Goal: Task Accomplishment & Management: Complete application form

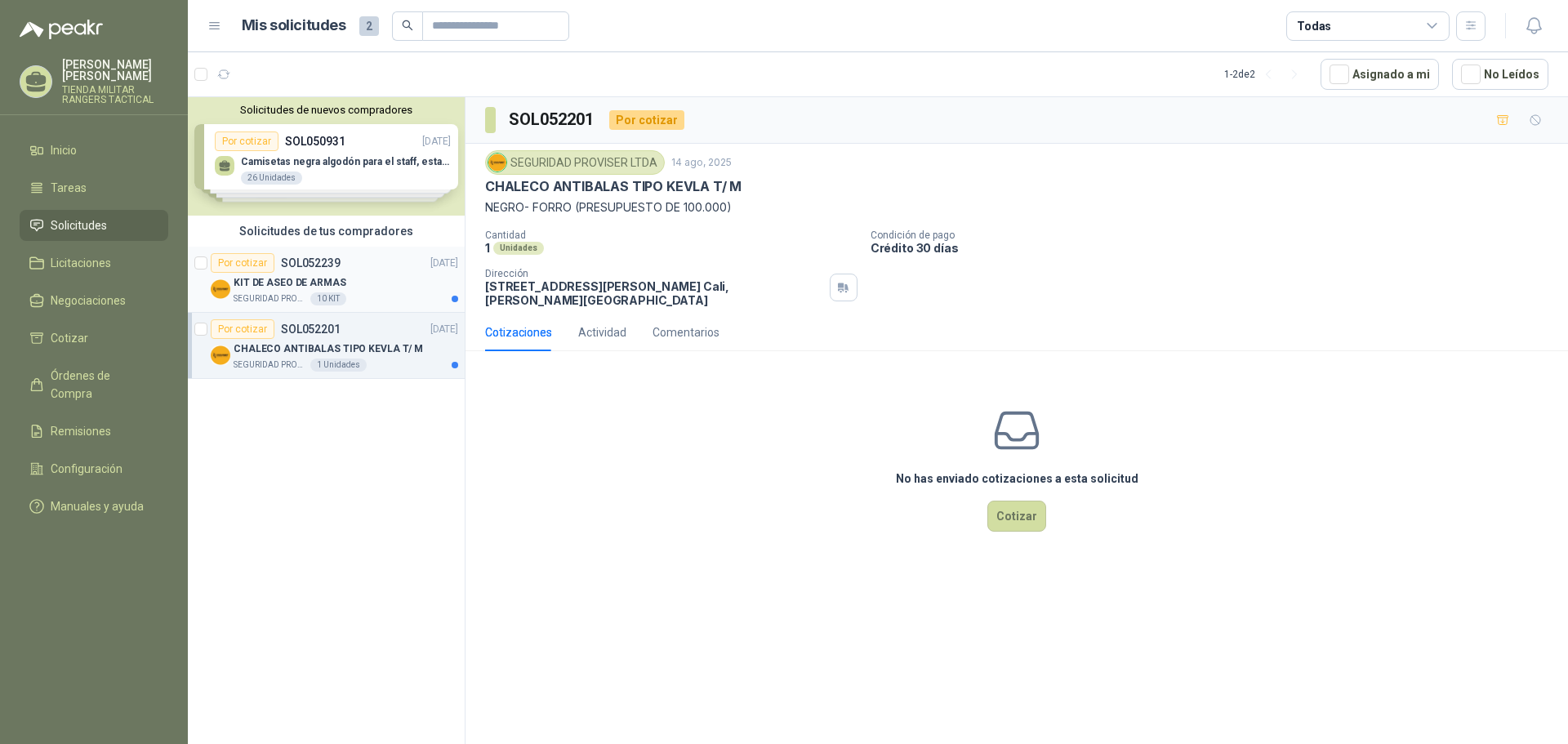
click at [256, 270] on div "Por cotizar" at bounding box center [242, 263] width 64 height 20
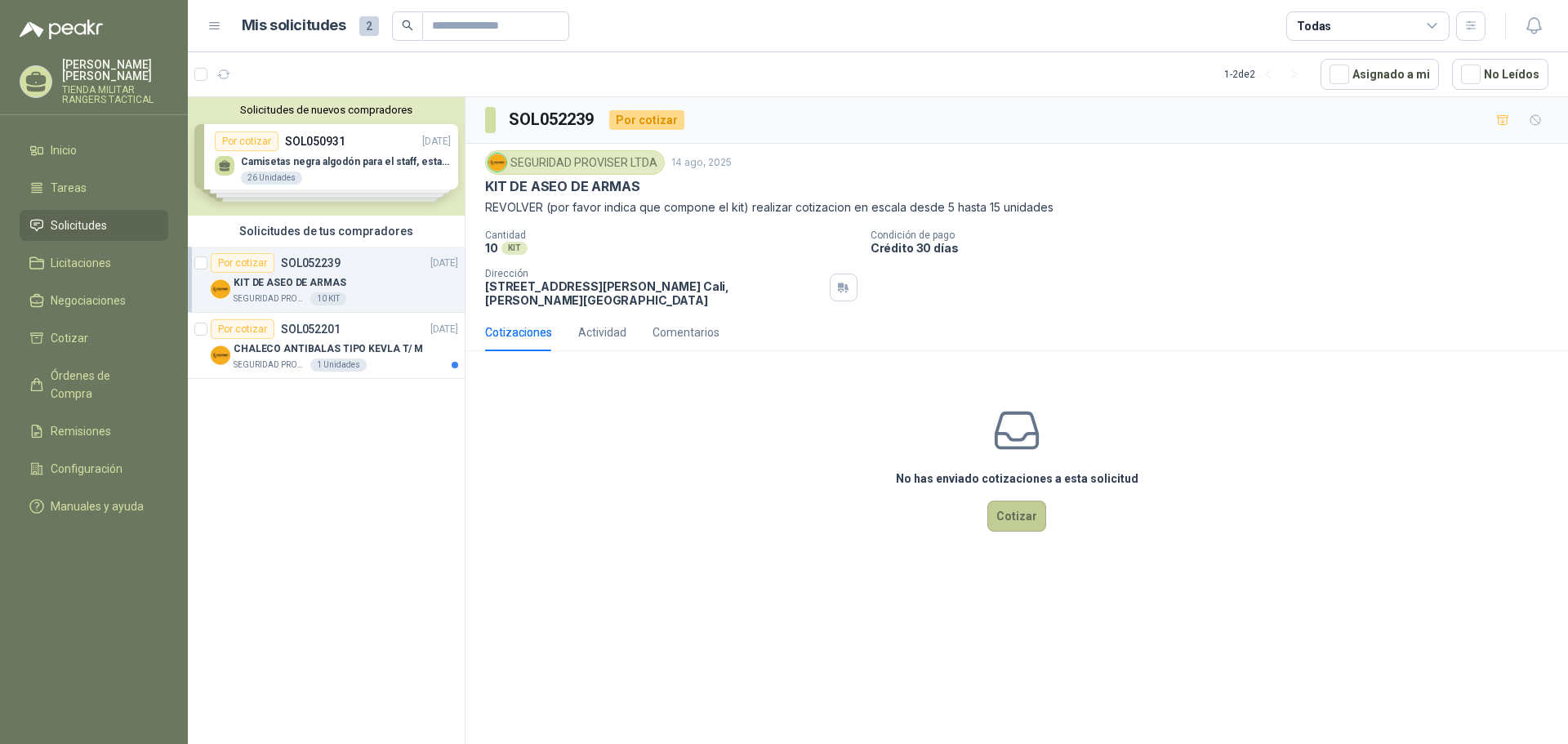
click at [1008, 525] on button "Cotizar" at bounding box center [1016, 516] width 59 height 31
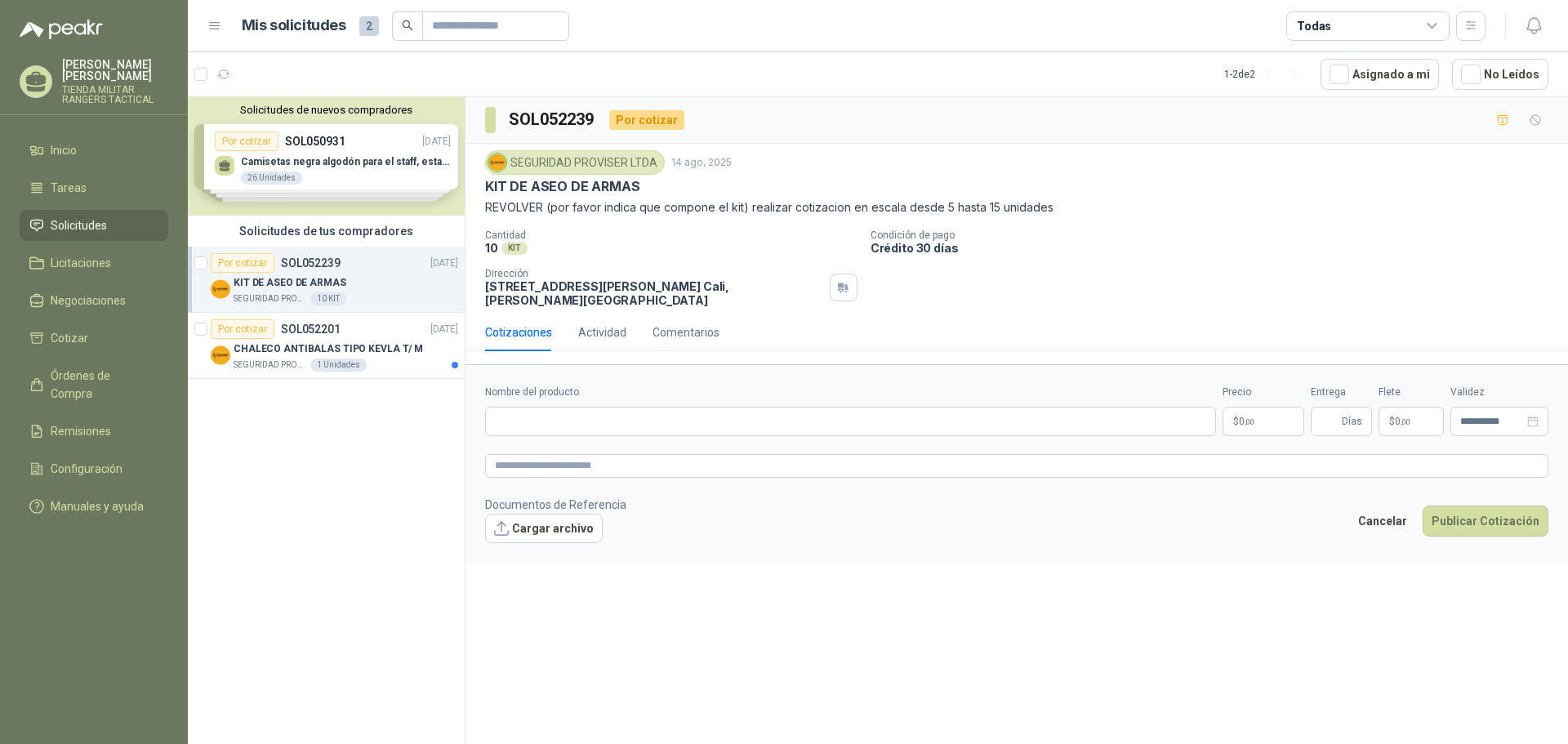
click at [577, 395] on label "Nombre del producto" at bounding box center [850, 392] width 731 height 15
click at [577, 406] on input "Nombre del producto" at bounding box center [850, 421] width 731 height 30
click at [566, 406] on div "Nombre del producto" at bounding box center [850, 410] width 731 height 52
click at [510, 429] on input "Nombre del producto" at bounding box center [850, 421] width 731 height 30
type input "*****"
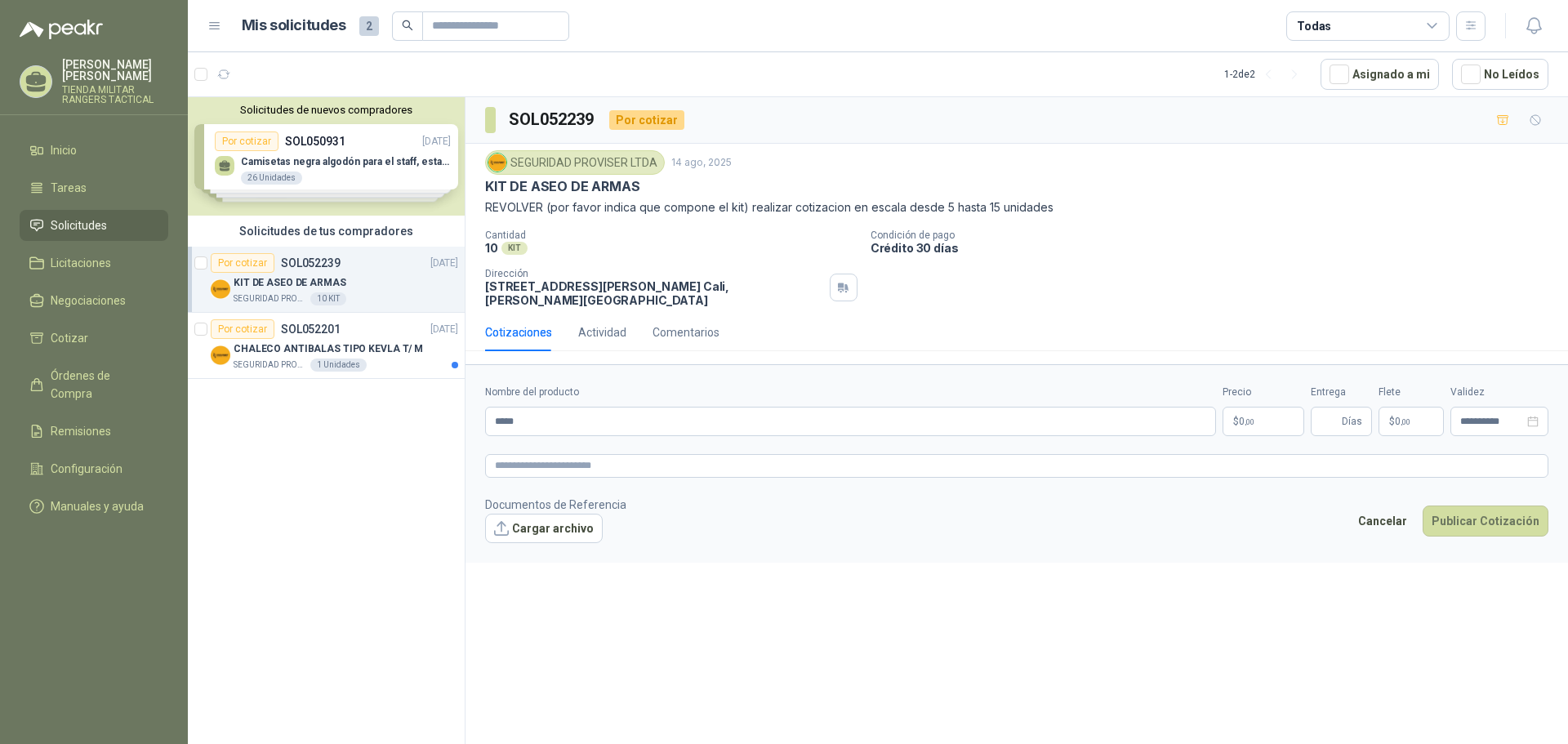
click at [1247, 423] on span ",00" at bounding box center [1250, 422] width 10 height 9
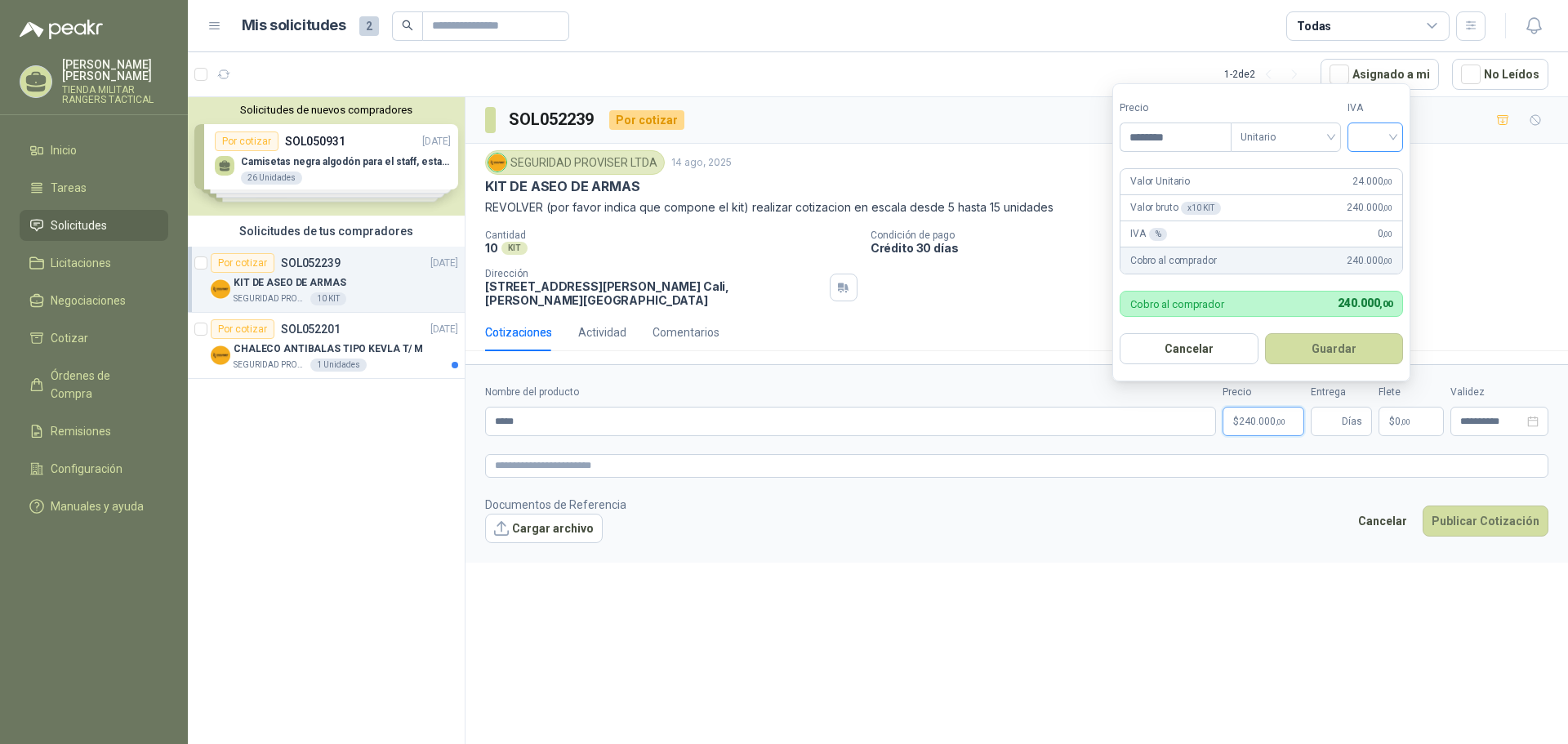
type input "********"
click at [1366, 127] on input "search" at bounding box center [1375, 135] width 36 height 25
click at [1376, 173] on div "19%" at bounding box center [1379, 170] width 31 height 18
click at [1337, 340] on button "Guardar" at bounding box center [1337, 349] width 140 height 31
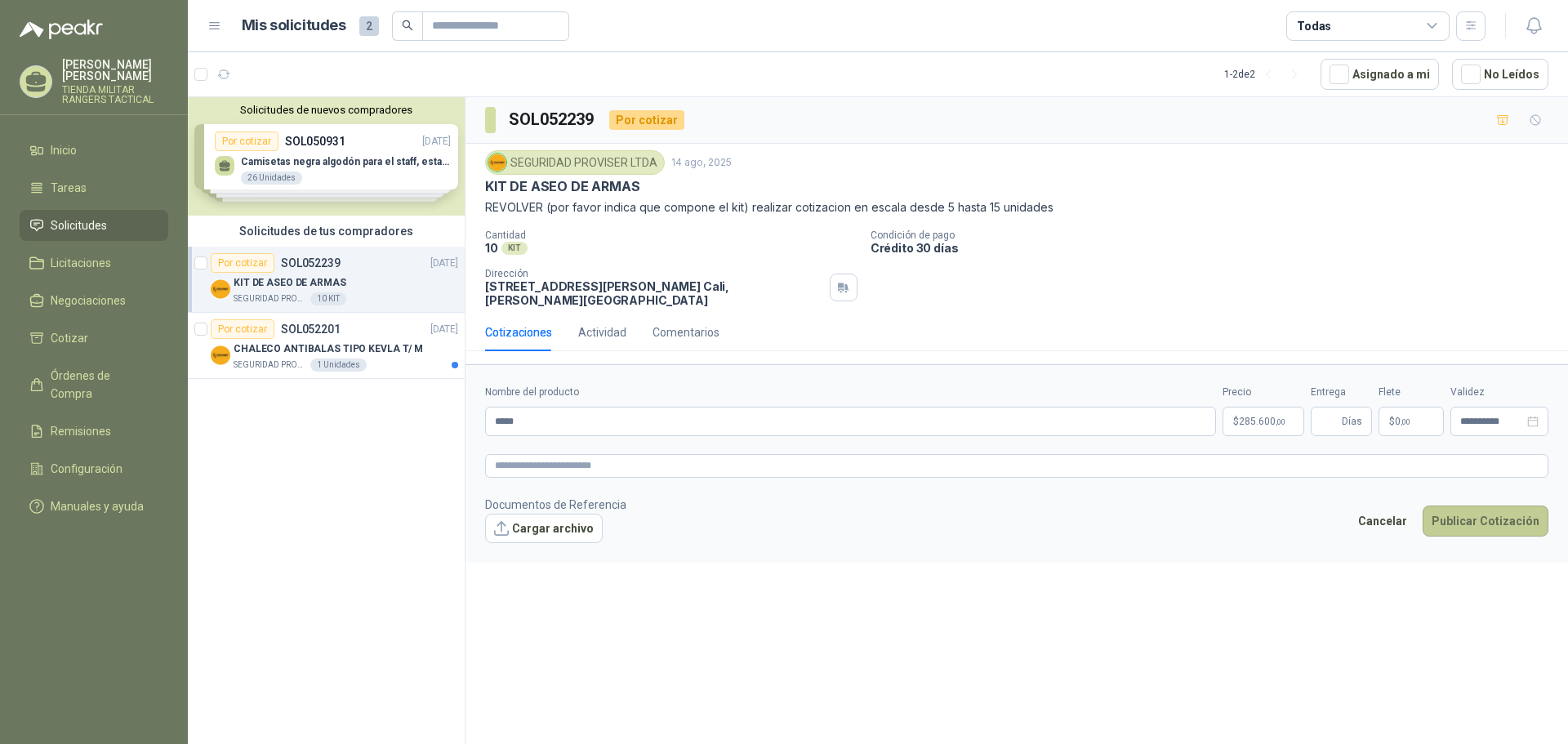
click at [1502, 525] on button "Publicar Cotización" at bounding box center [1486, 520] width 126 height 31
click at [1345, 423] on span "Días" at bounding box center [1352, 421] width 20 height 28
type input "*"
click at [1504, 516] on button "Publicar Cotización" at bounding box center [1486, 520] width 126 height 31
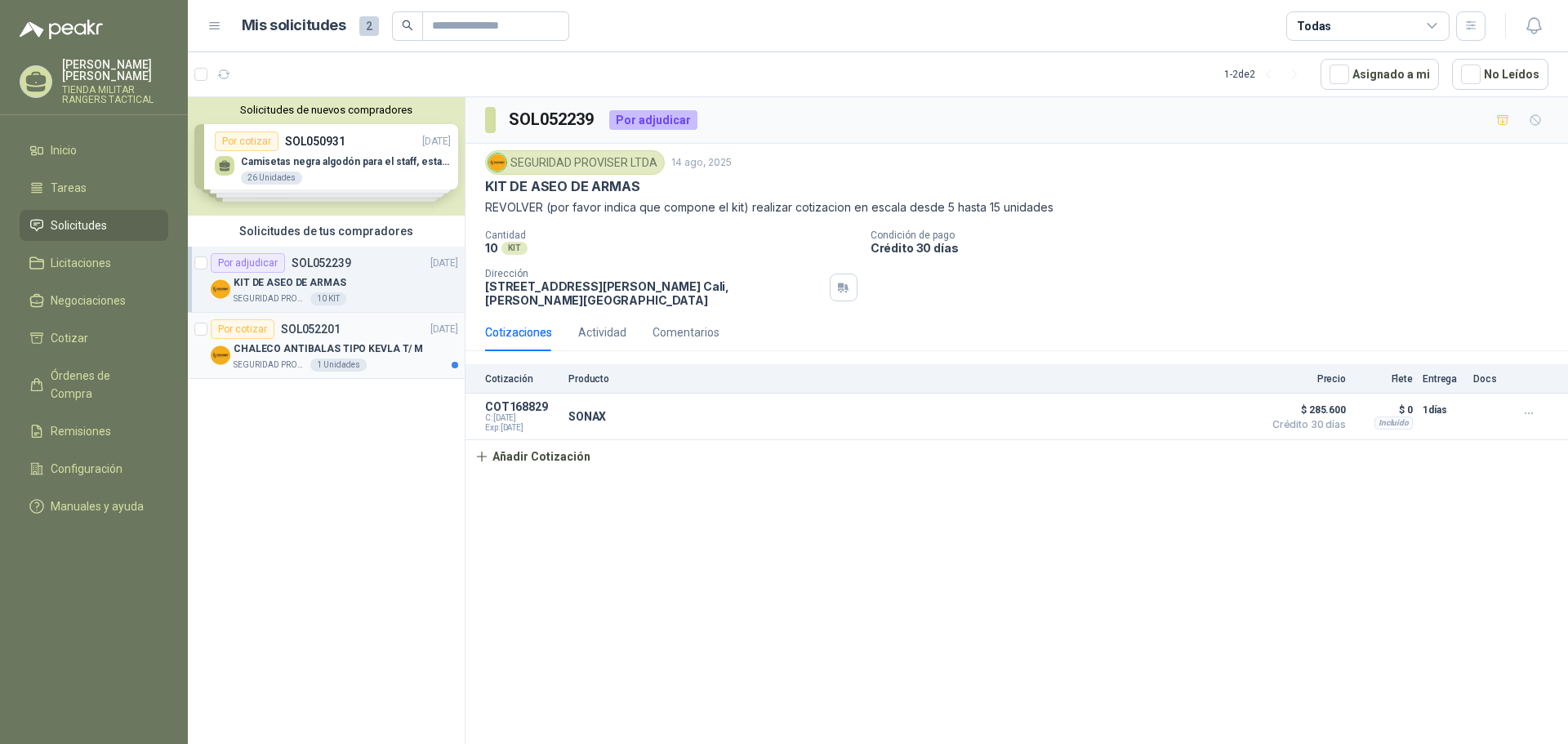
click at [234, 323] on div "Por cotizar" at bounding box center [242, 329] width 64 height 20
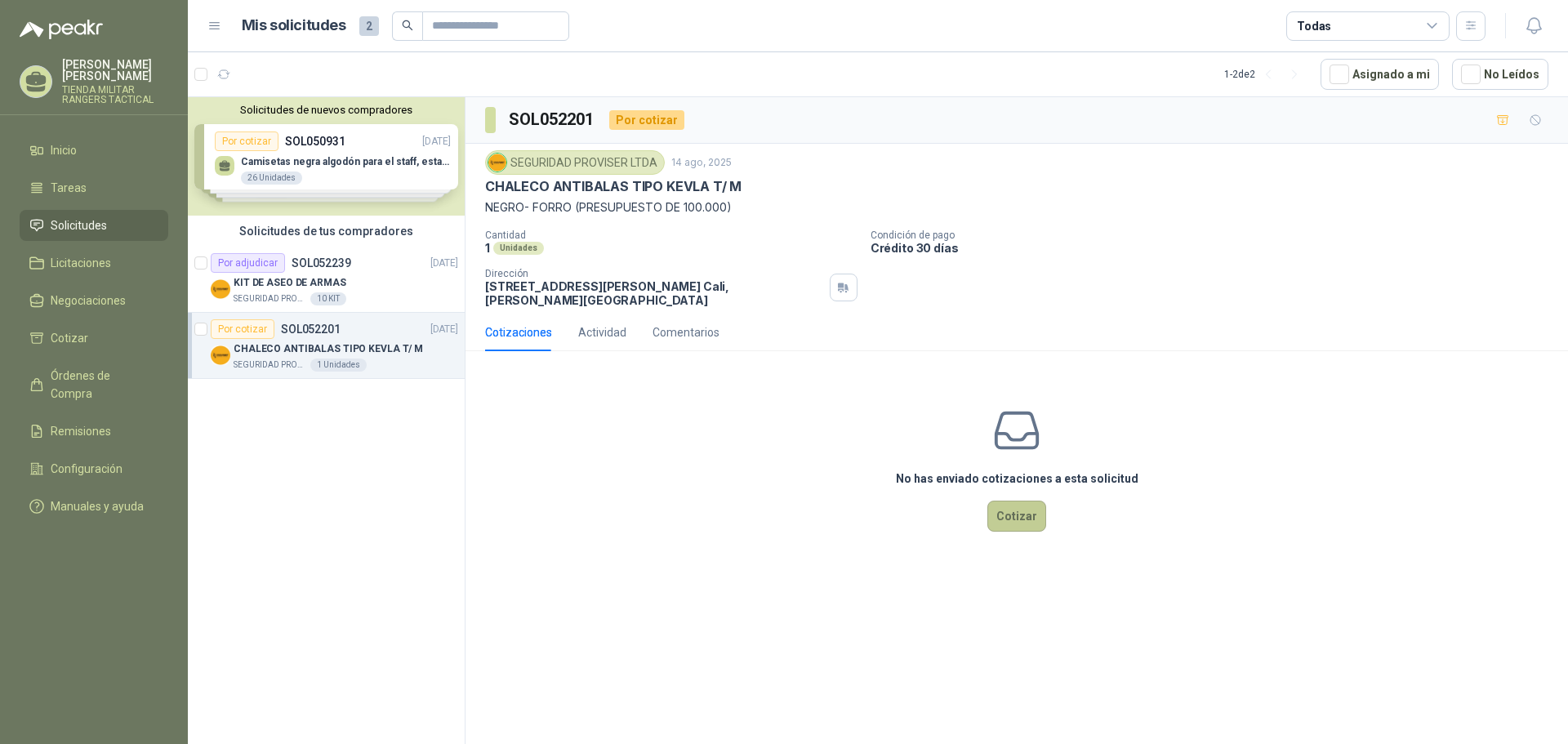
click at [1002, 520] on button "Cotizar" at bounding box center [1016, 516] width 59 height 31
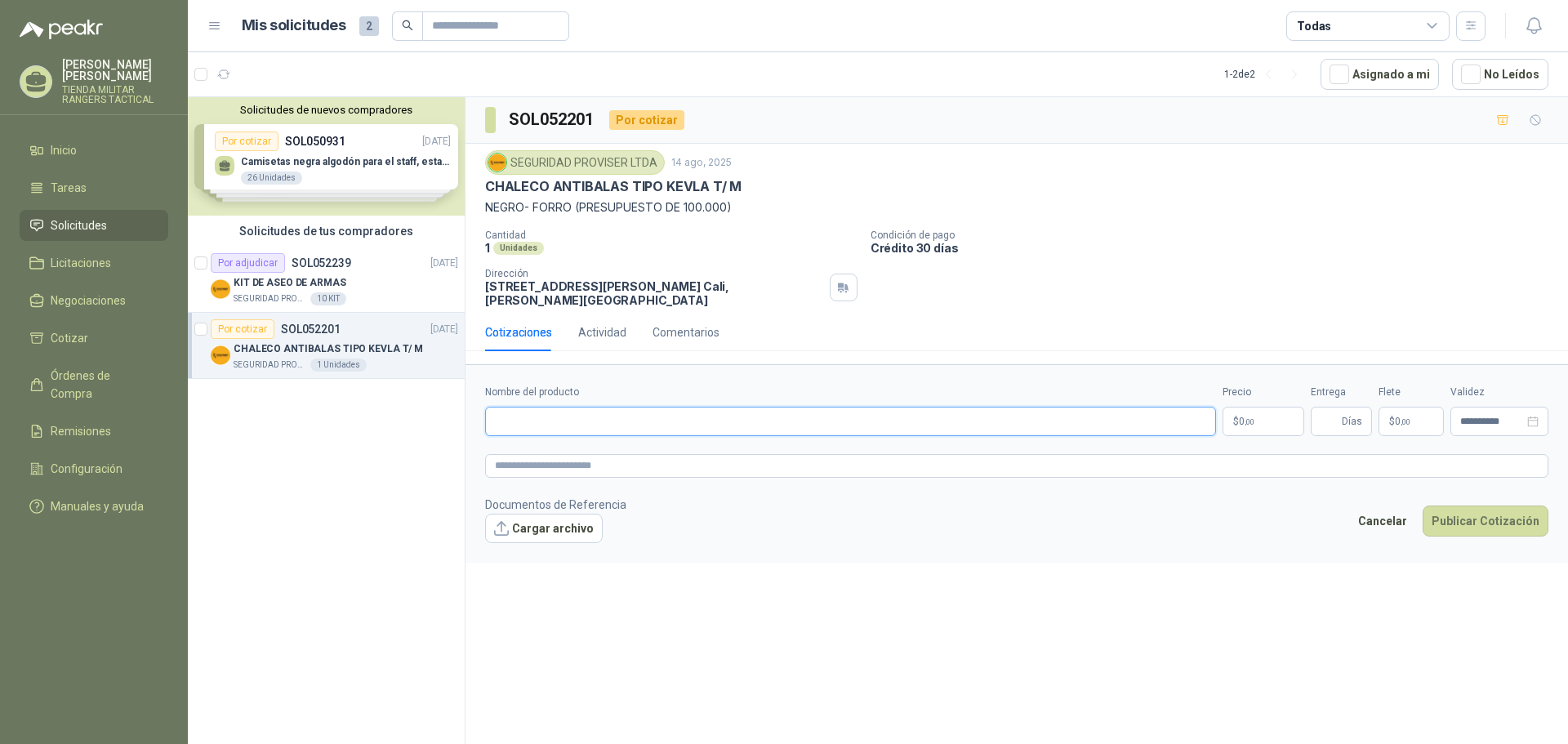
click at [575, 409] on input "Nombre del producto" at bounding box center [850, 421] width 731 height 30
type input "**********"
click at [1248, 424] on span ",00" at bounding box center [1250, 422] width 10 height 9
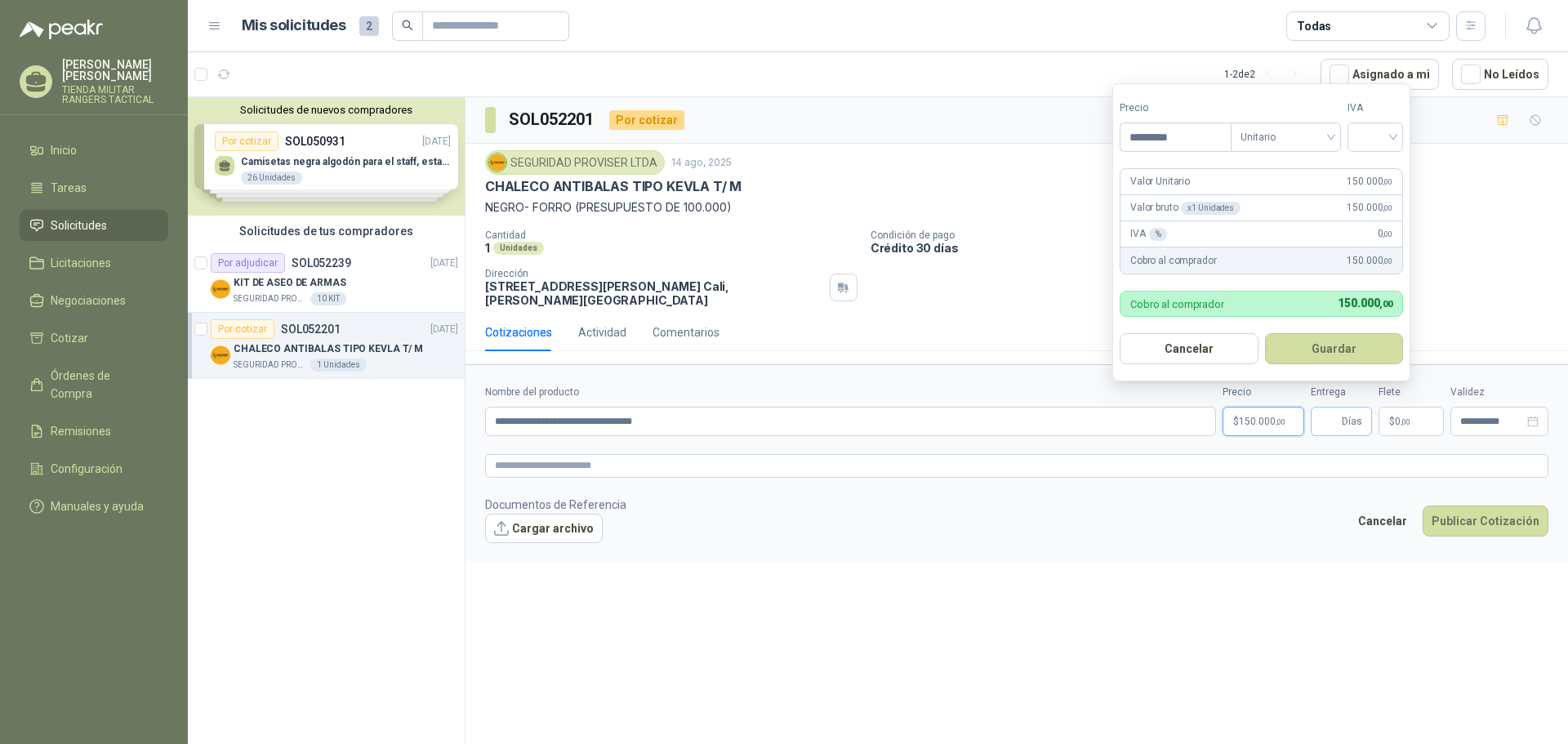
type input "*********"
click at [1338, 412] on input "Entrega" at bounding box center [1329, 421] width 18 height 28
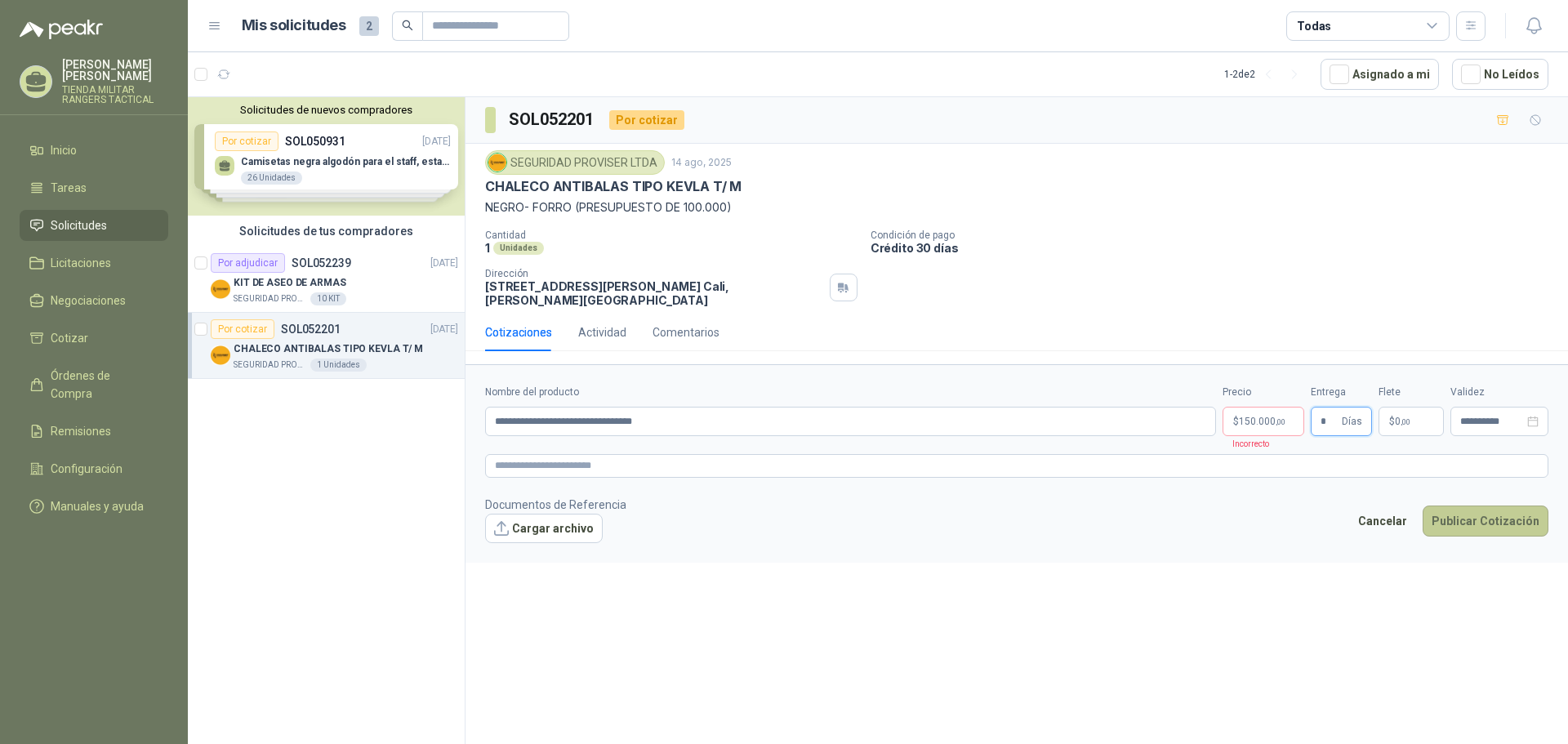
type input "*"
click at [1478, 523] on button "Publicar Cotización" at bounding box center [1486, 520] width 126 height 31
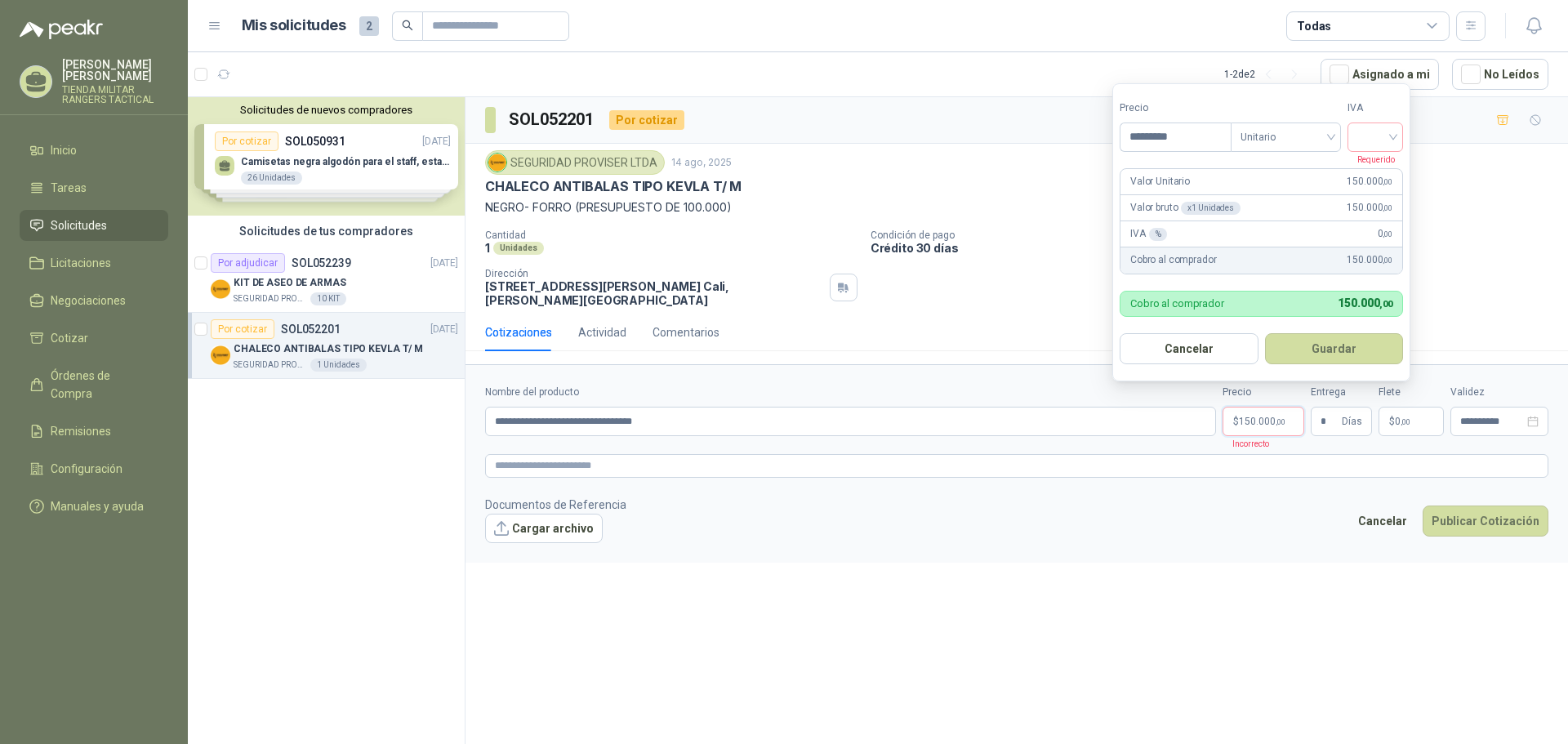
click at [1276, 427] on p "$ 150.000 ,00" at bounding box center [1264, 421] width 82 height 30
click at [1383, 131] on input "search" at bounding box center [1375, 135] width 36 height 25
click at [1379, 162] on div "19%" at bounding box center [1379, 170] width 31 height 18
click at [1460, 509] on button "Publicar Cotización" at bounding box center [1486, 520] width 126 height 31
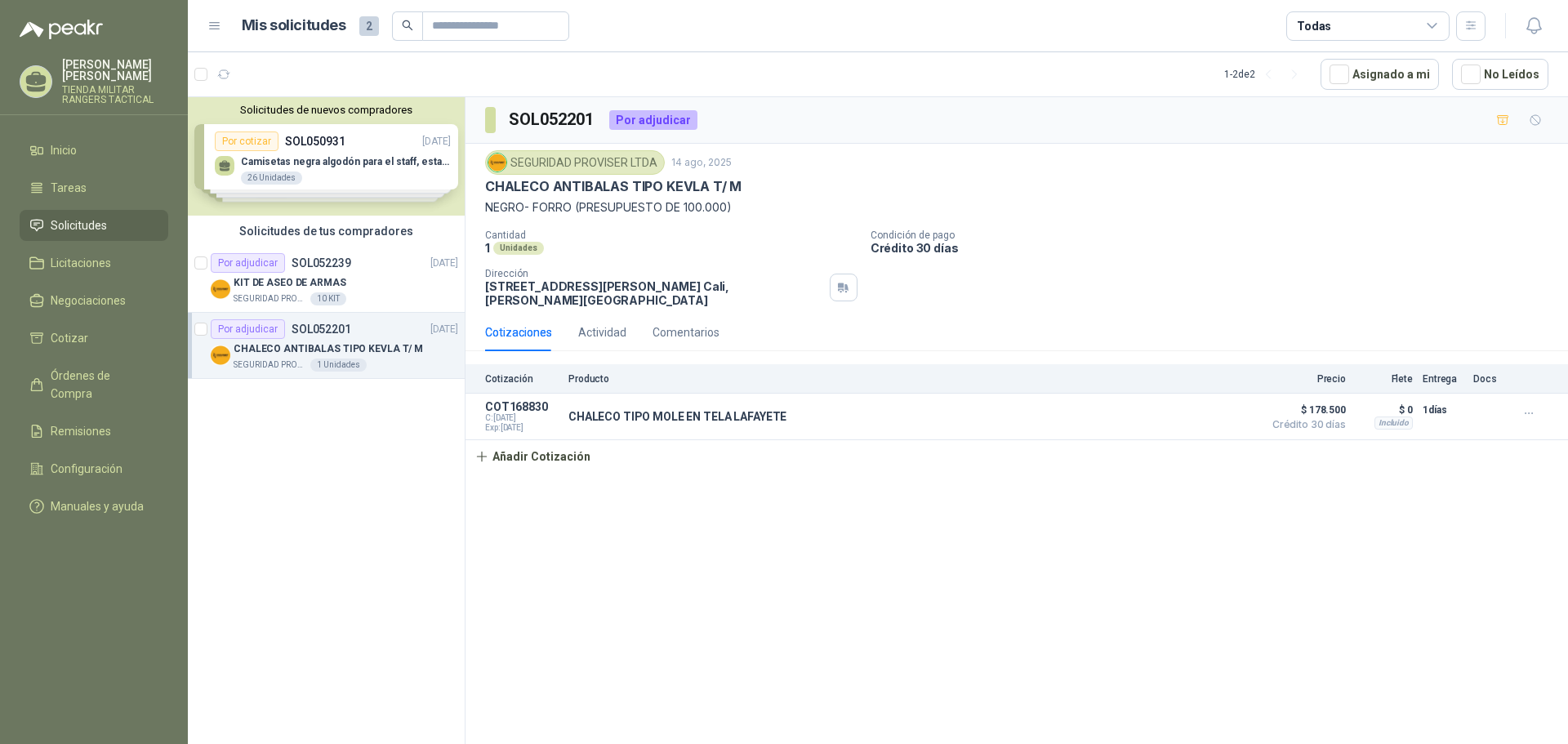
click at [654, 121] on div "Por adjudicar" at bounding box center [653, 120] width 88 height 20
